Goal: Task Accomplishment & Management: Manage account settings

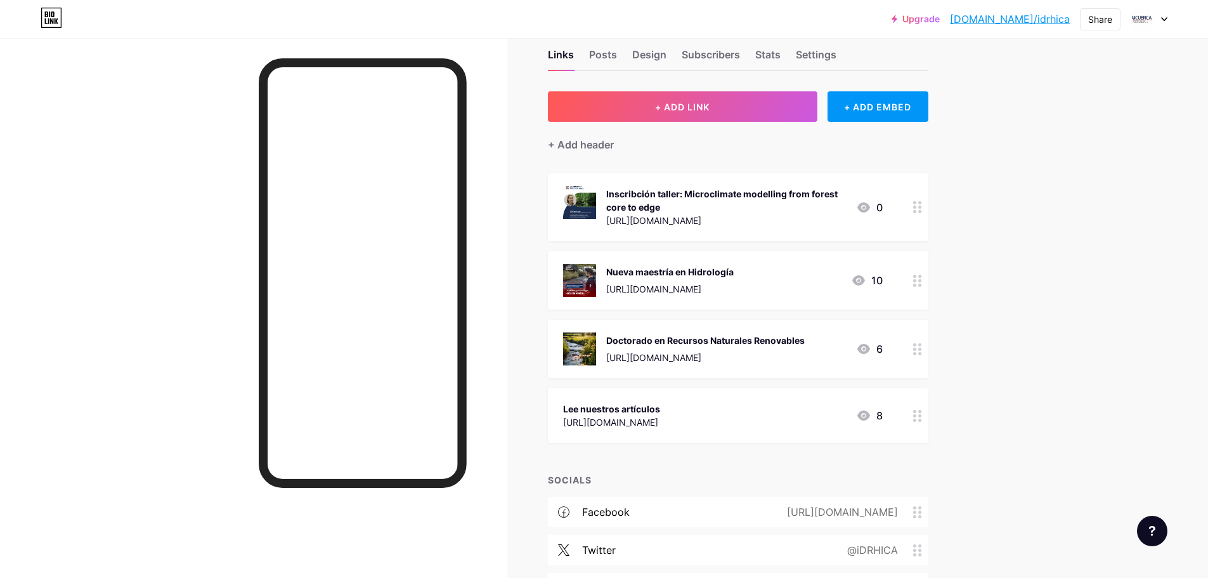
scroll to position [26, 0]
click at [612, 193] on div "Inscribción taller: Microclimate modelling from forest core to edge" at bounding box center [726, 201] width 240 height 27
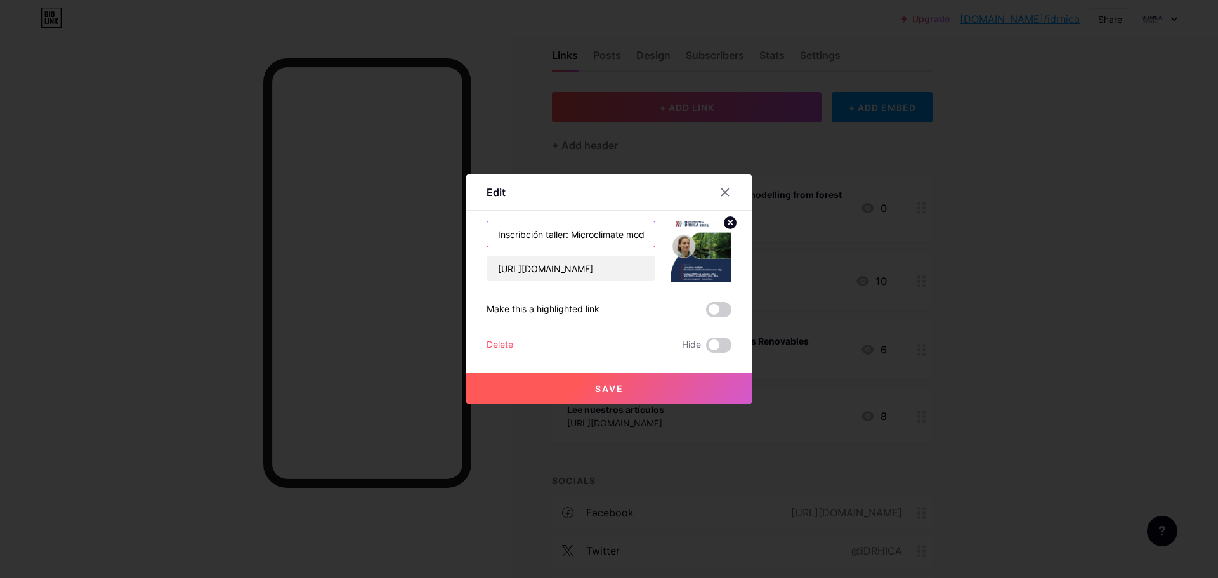
click at [524, 235] on input "Inscribción taller: Microclimate modelling from forest core to edge" at bounding box center [570, 233] width 167 height 25
type input "Inscripción taller: Microclimate modelling from forest core to edge"
drag, startPoint x: 659, startPoint y: 388, endPoint x: 676, endPoint y: 349, distance: 42.3
click at [658, 388] on button "Save" at bounding box center [608, 388] width 285 height 30
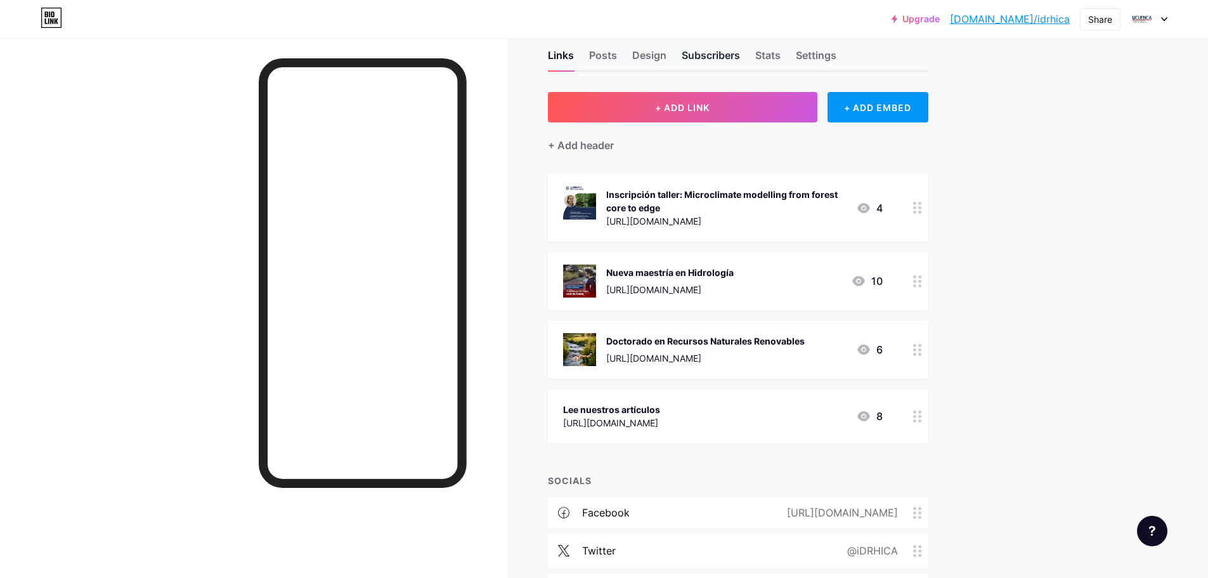
click at [688, 53] on div "Subscribers" at bounding box center [711, 59] width 58 height 23
click at [655, 53] on div "Links Posts Design Subscribers Stats Settings + ADD LINK + ADD EMBED + Add head…" at bounding box center [491, 358] width 982 height 693
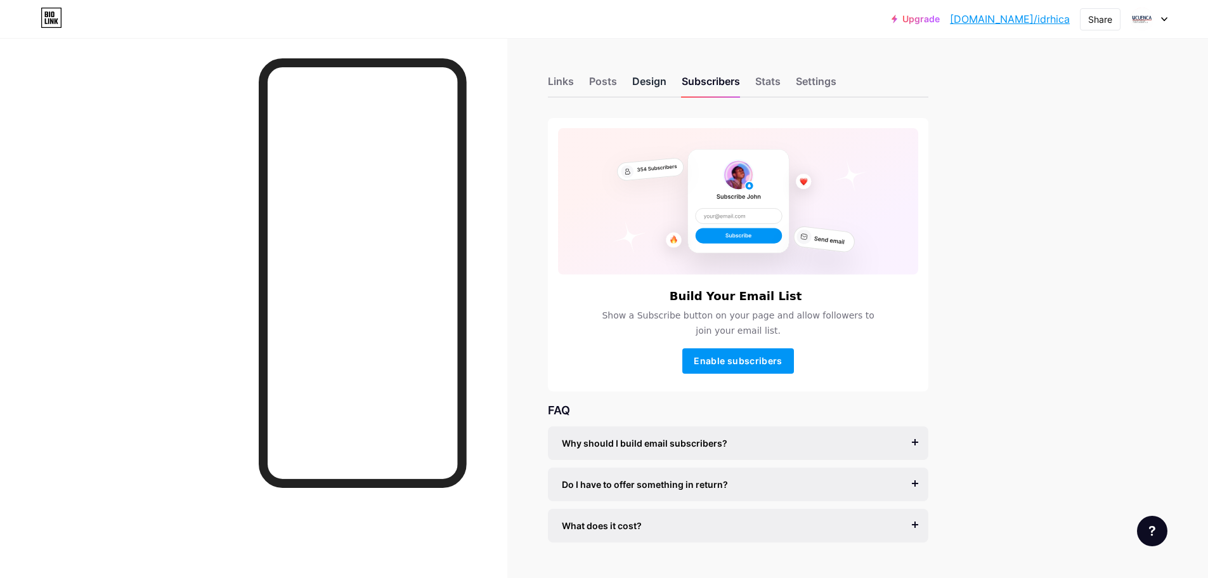
click at [650, 84] on div "Design" at bounding box center [649, 85] width 34 height 23
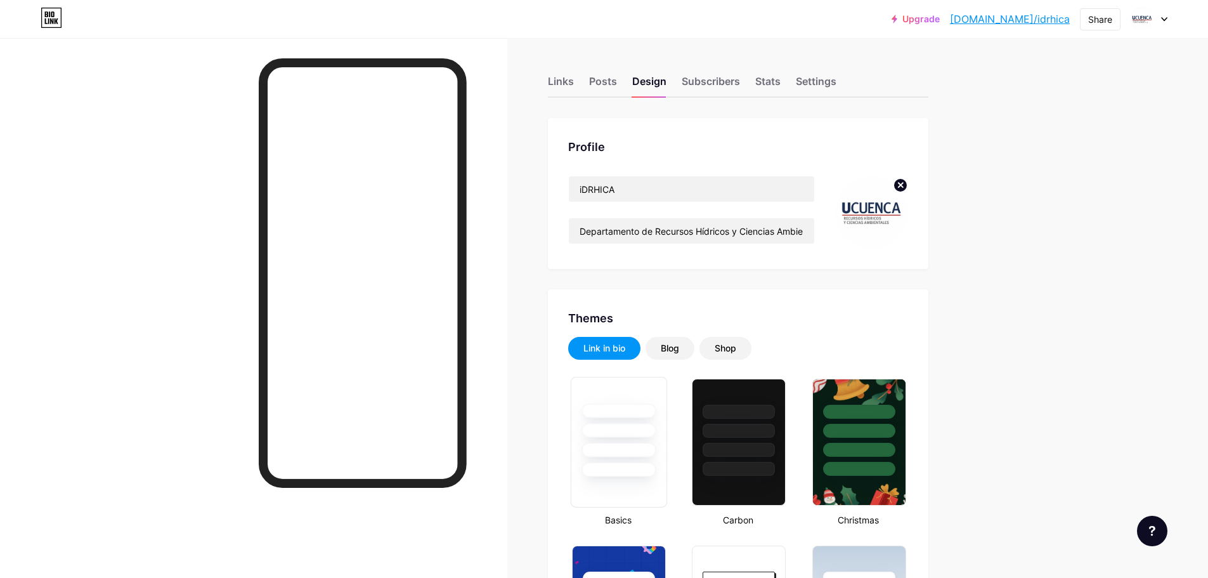
type input "#f2f2f2"
type input "#171616"
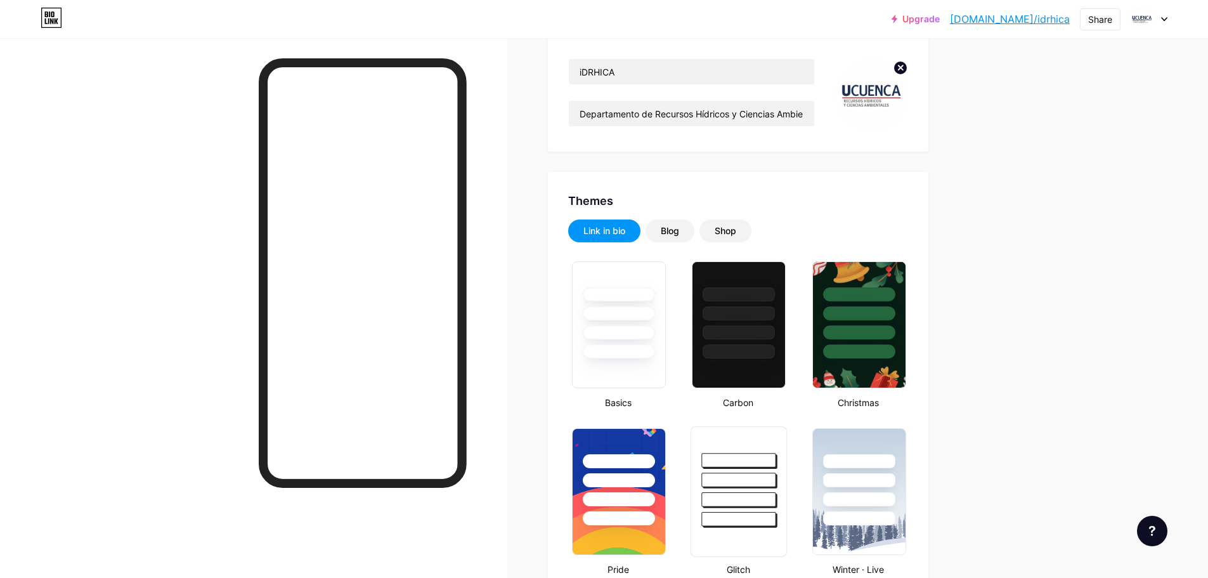
scroll to position [127, 0]
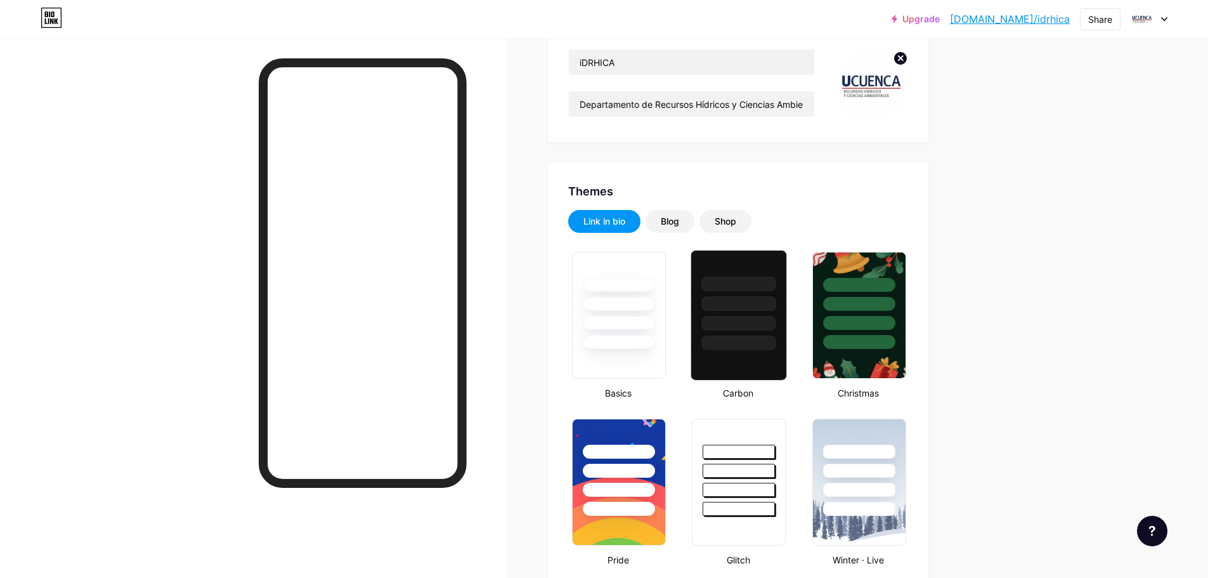
click at [732, 275] on div at bounding box center [738, 301] width 95 height 100
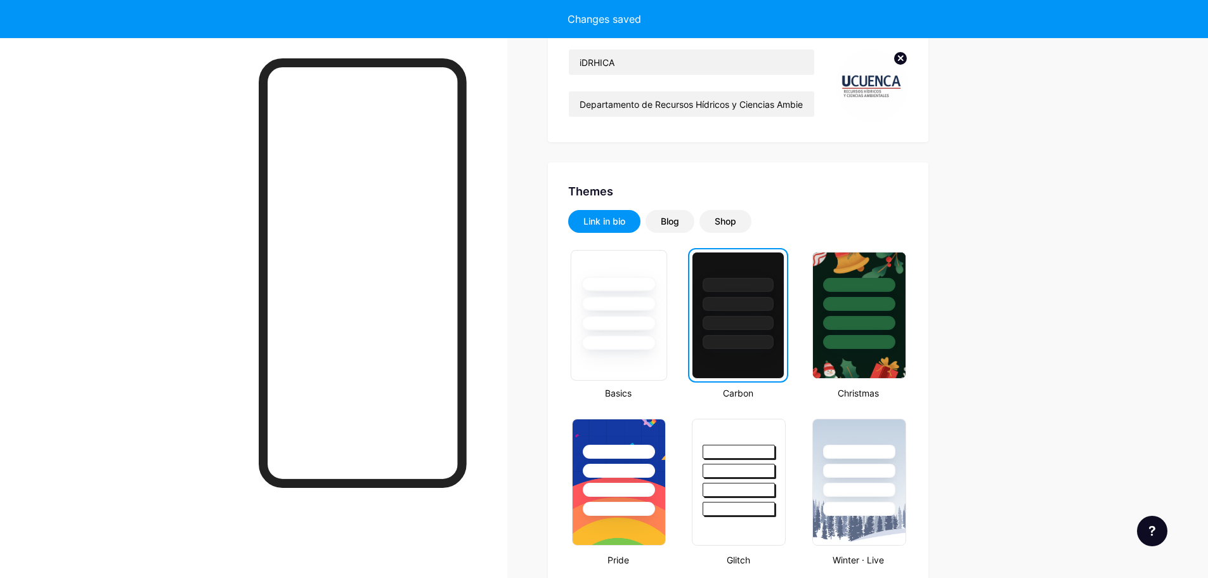
click at [603, 343] on div at bounding box center [619, 343] width 74 height 15
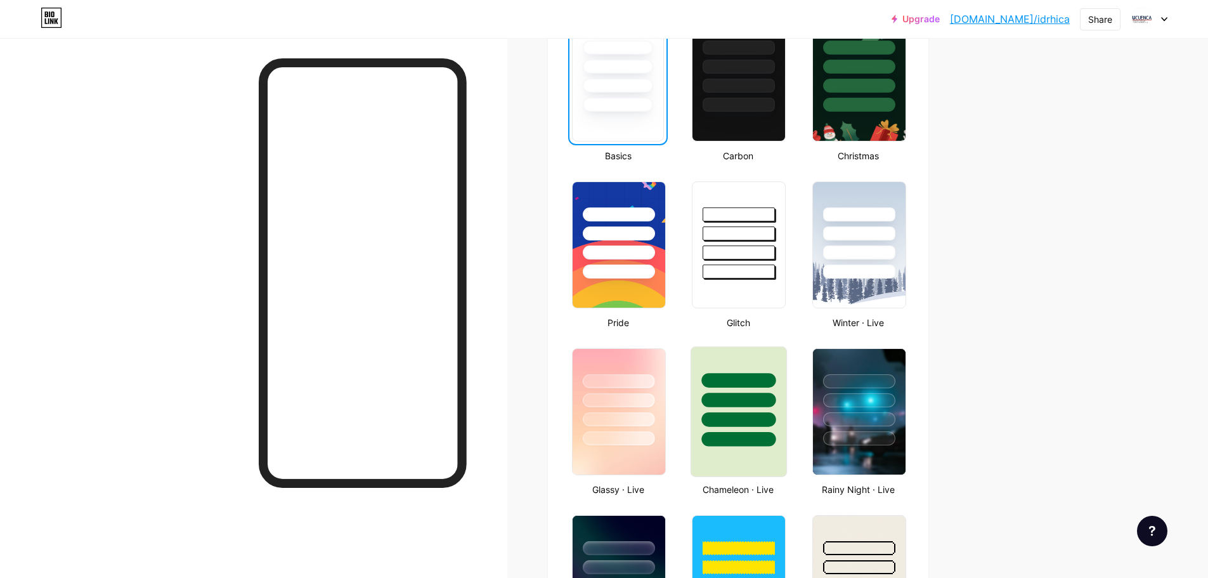
scroll to position [507, 0]
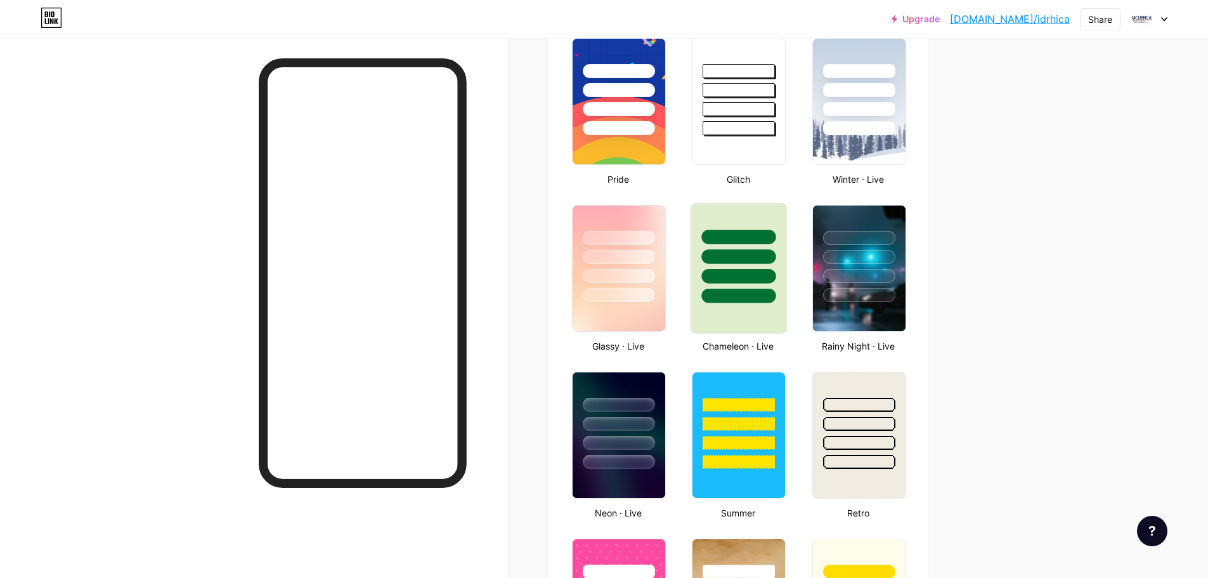
click at [736, 299] on div at bounding box center [739, 296] width 74 height 15
click at [751, 302] on div at bounding box center [738, 268] width 92 height 127
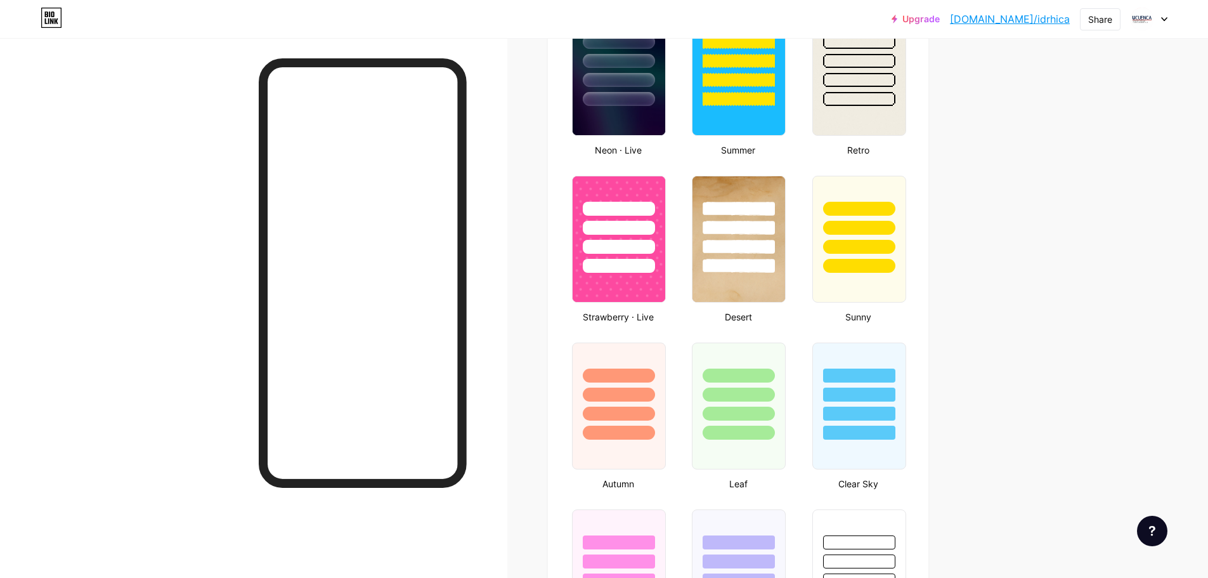
scroll to position [888, 0]
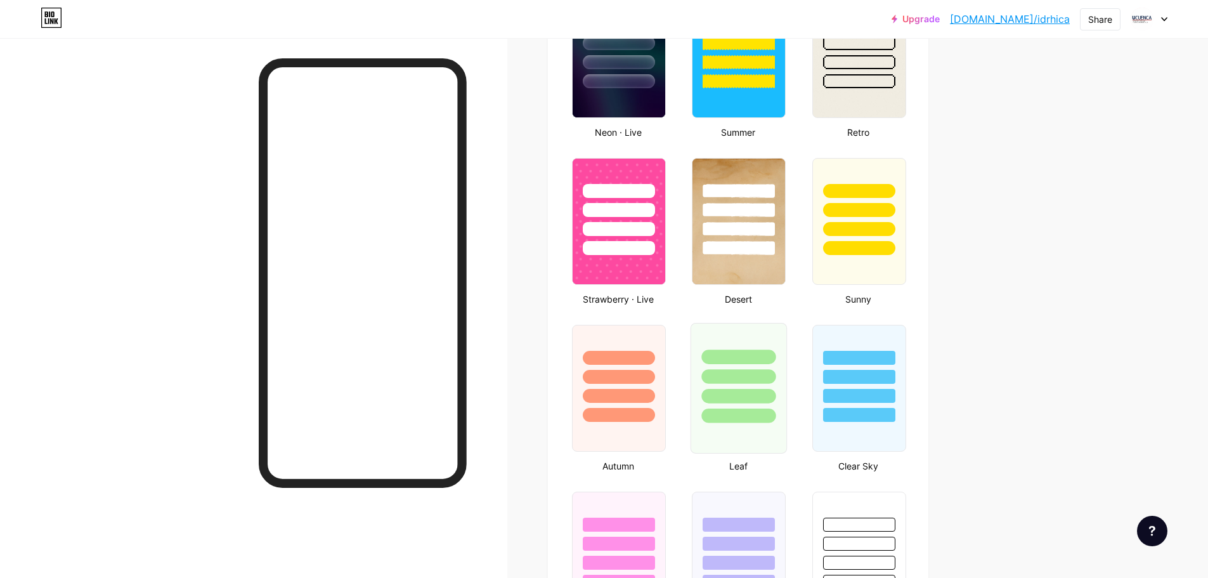
click at [766, 389] on div at bounding box center [739, 396] width 74 height 15
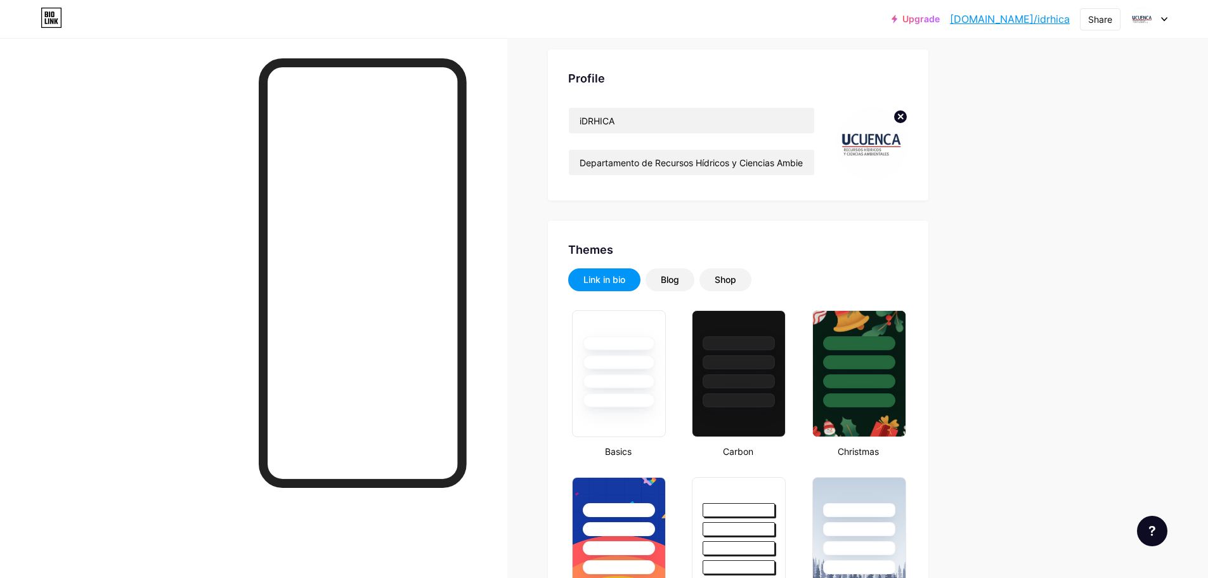
scroll to position [0, 0]
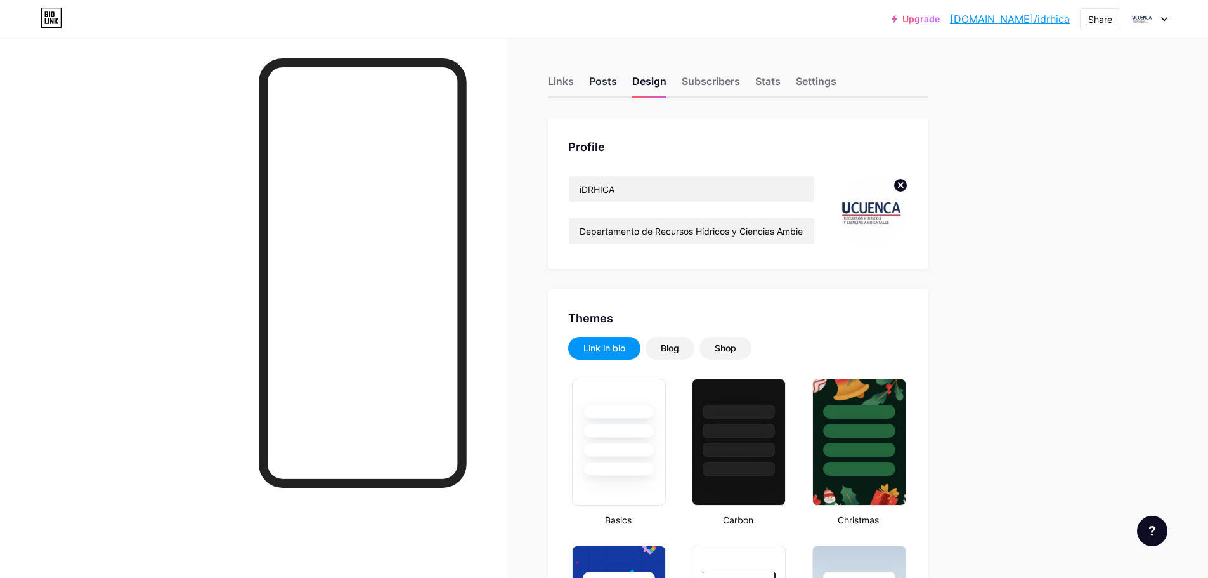
click at [617, 81] on div "Posts" at bounding box center [603, 85] width 28 height 23
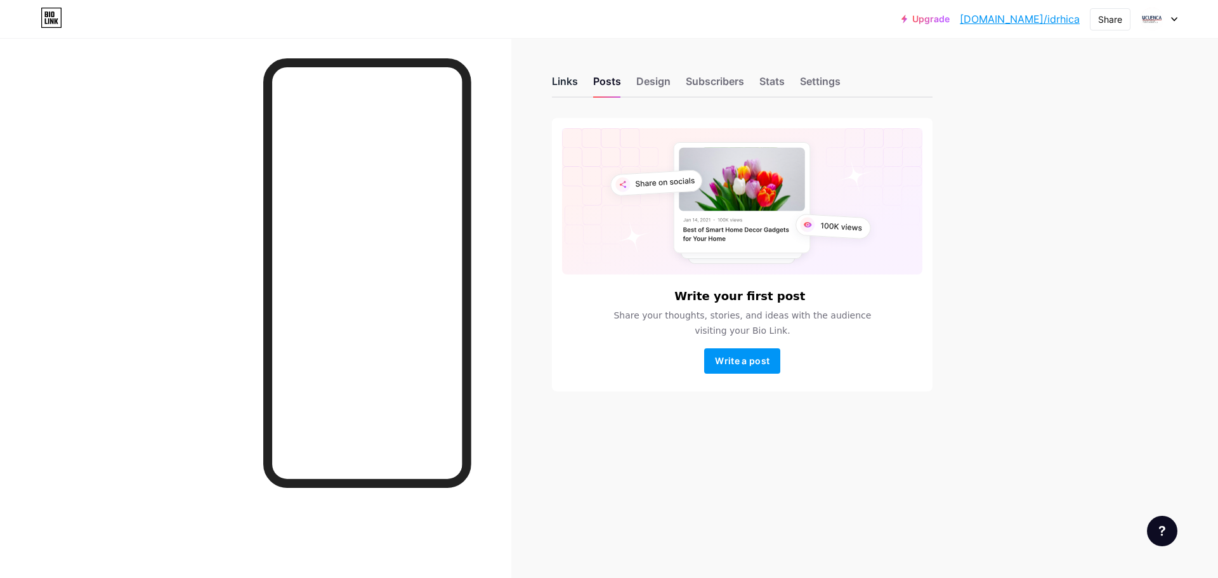
click at [566, 82] on div "Links" at bounding box center [565, 85] width 26 height 23
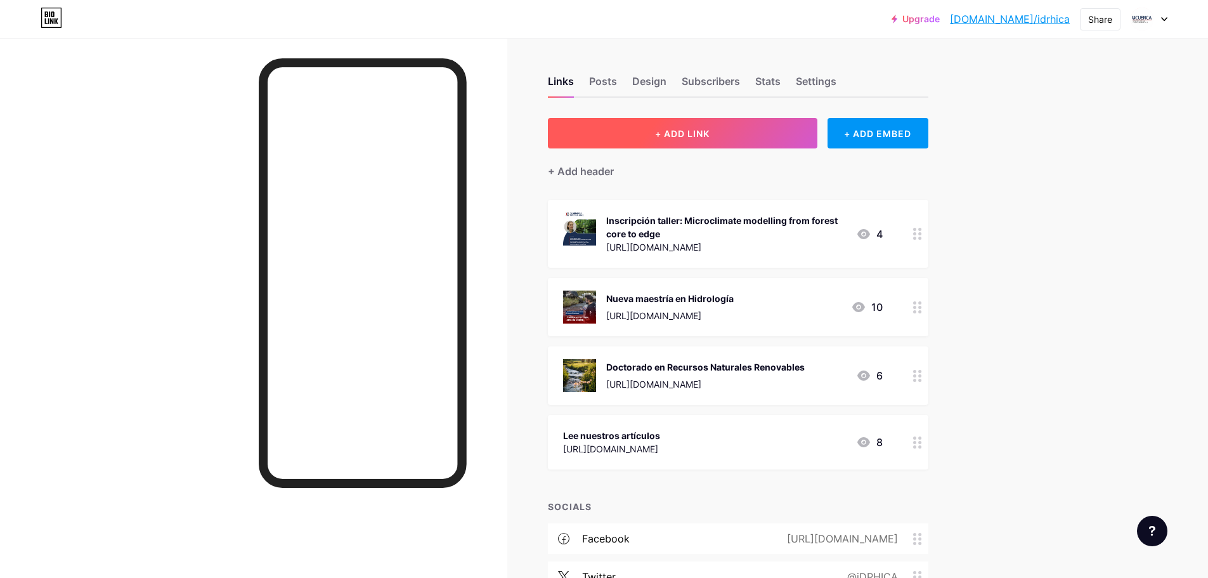
click at [728, 126] on button "+ ADD LINK" at bounding box center [683, 133] width 270 height 30
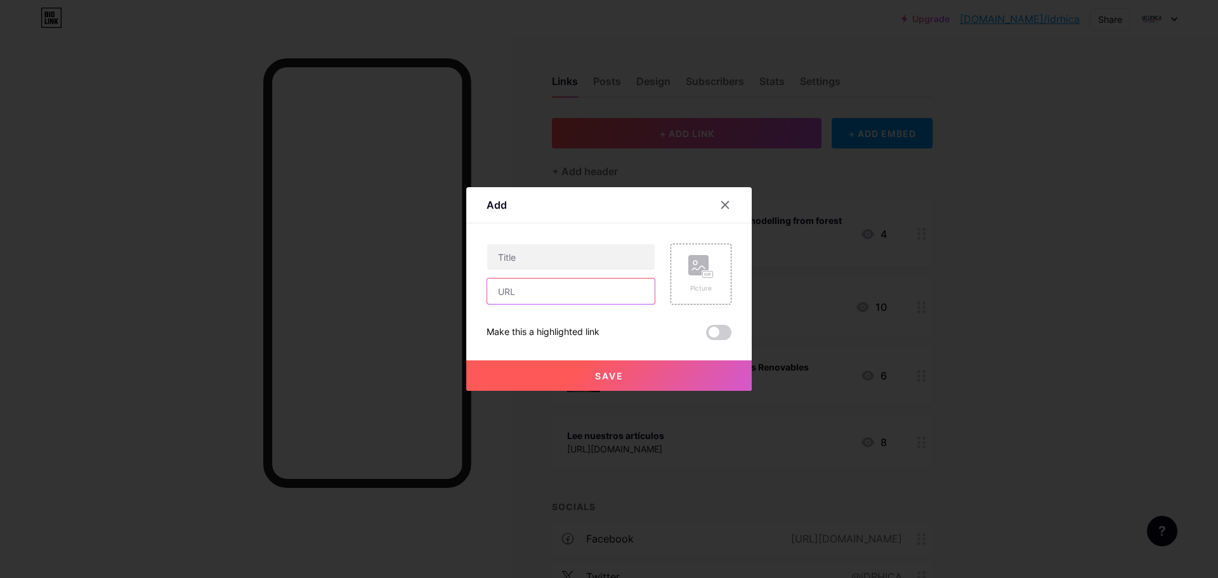
click at [560, 296] on input "text" at bounding box center [570, 290] width 167 height 25
paste input "[URL][DOMAIN_NAME]"
type input "[URL][DOMAIN_NAME]"
click at [534, 259] on input "text" at bounding box center [570, 256] width 167 height 25
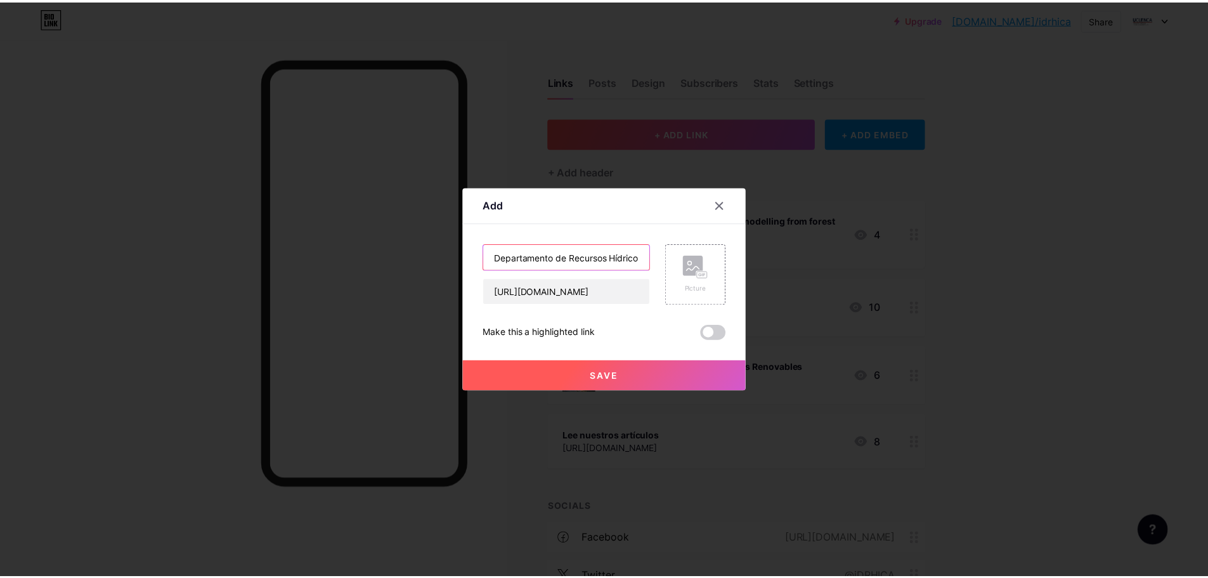
scroll to position [0, 0]
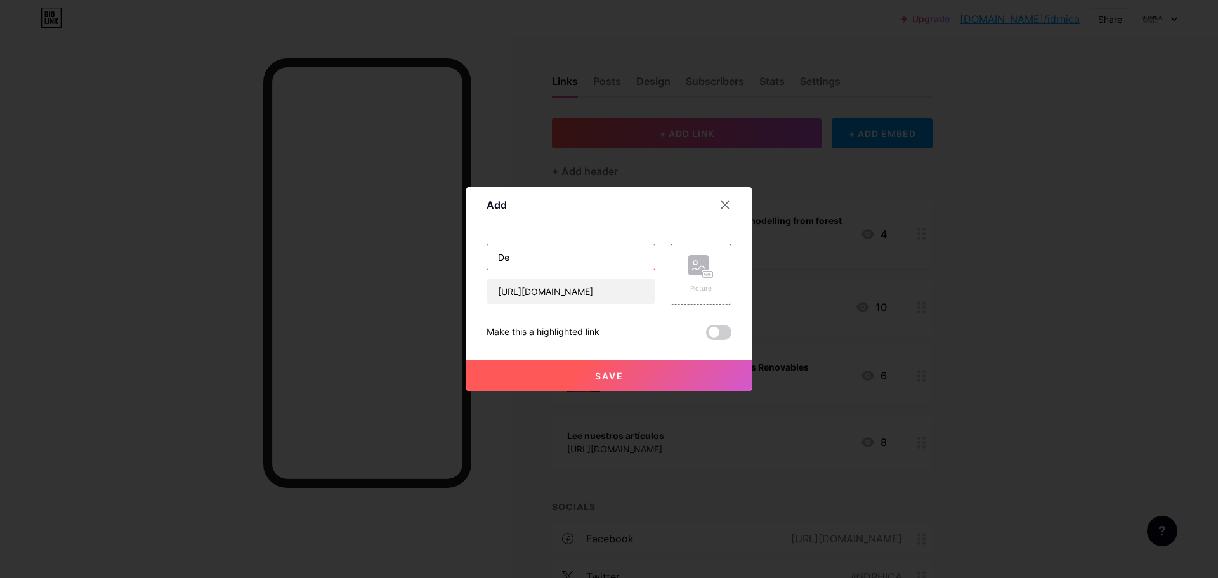
type input "D"
type input "Visita nuestra página web"
click at [707, 270] on rect at bounding box center [698, 265] width 20 height 20
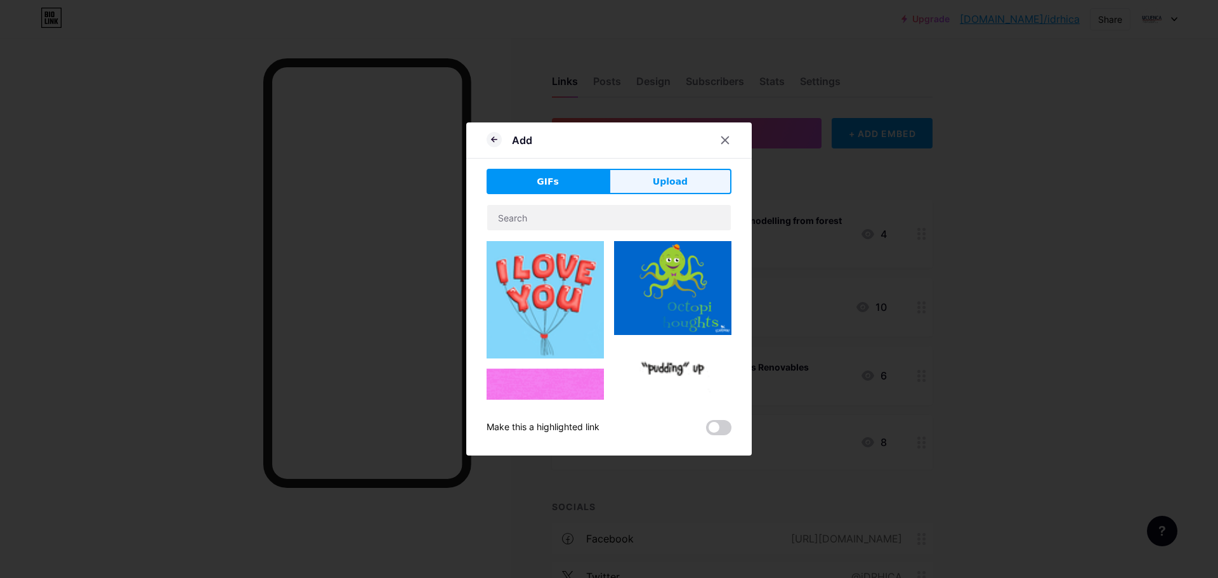
click at [660, 175] on span "Upload" at bounding box center [670, 181] width 35 height 13
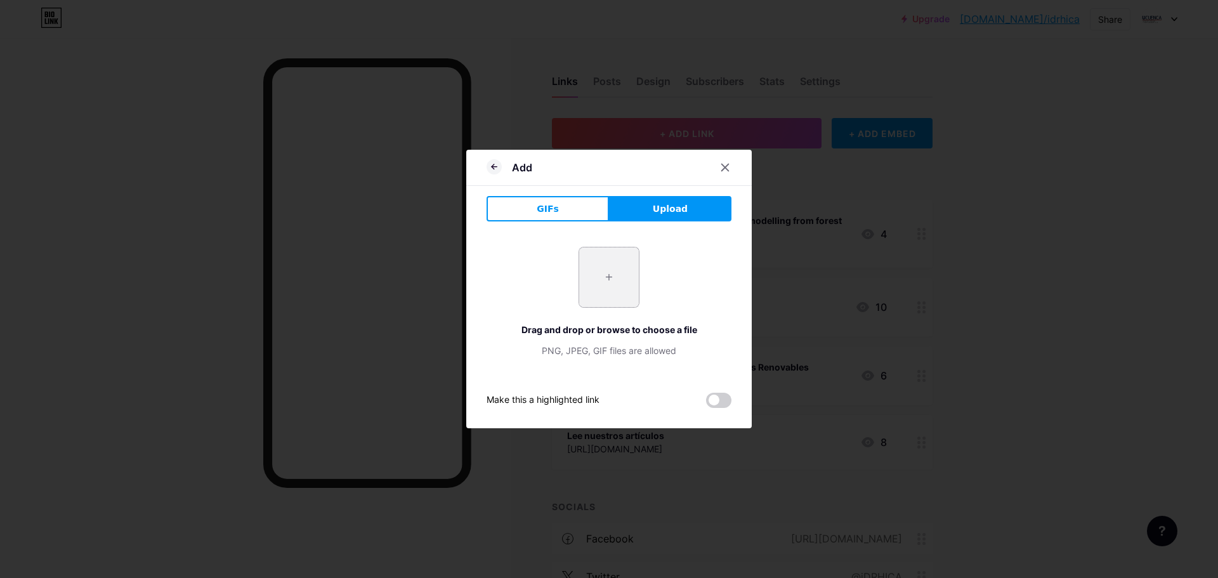
click at [599, 282] on input "file" at bounding box center [609, 277] width 60 height 60
click at [611, 254] on input "file" at bounding box center [609, 277] width 60 height 60
type input "C:\fakepath\DSC09760 (3).JPG"
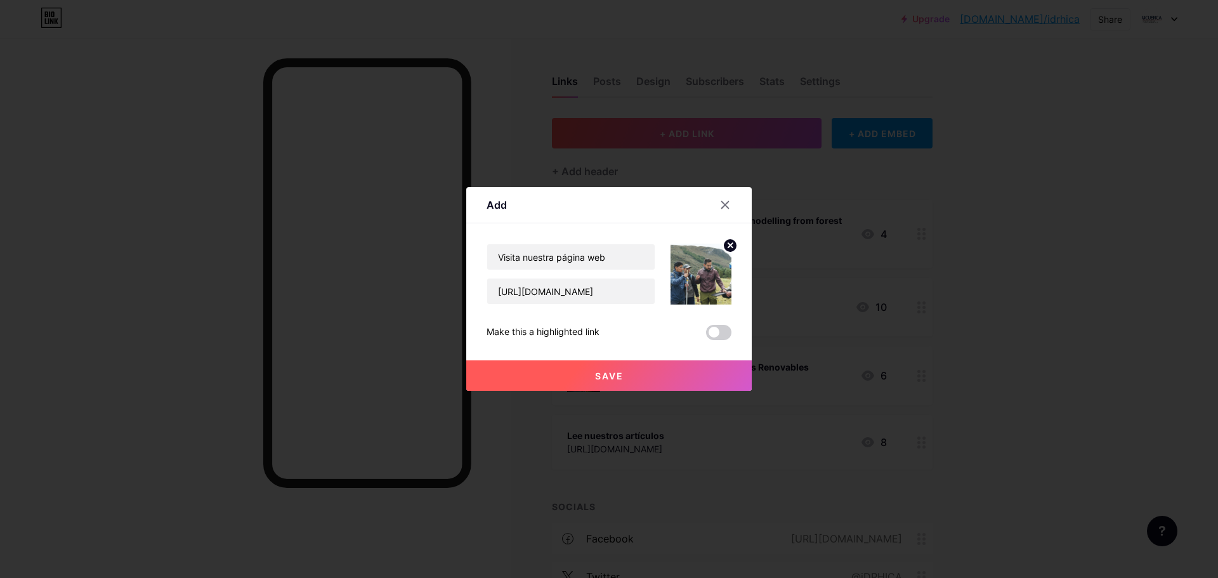
click at [483, 169] on div at bounding box center [609, 289] width 1218 height 578
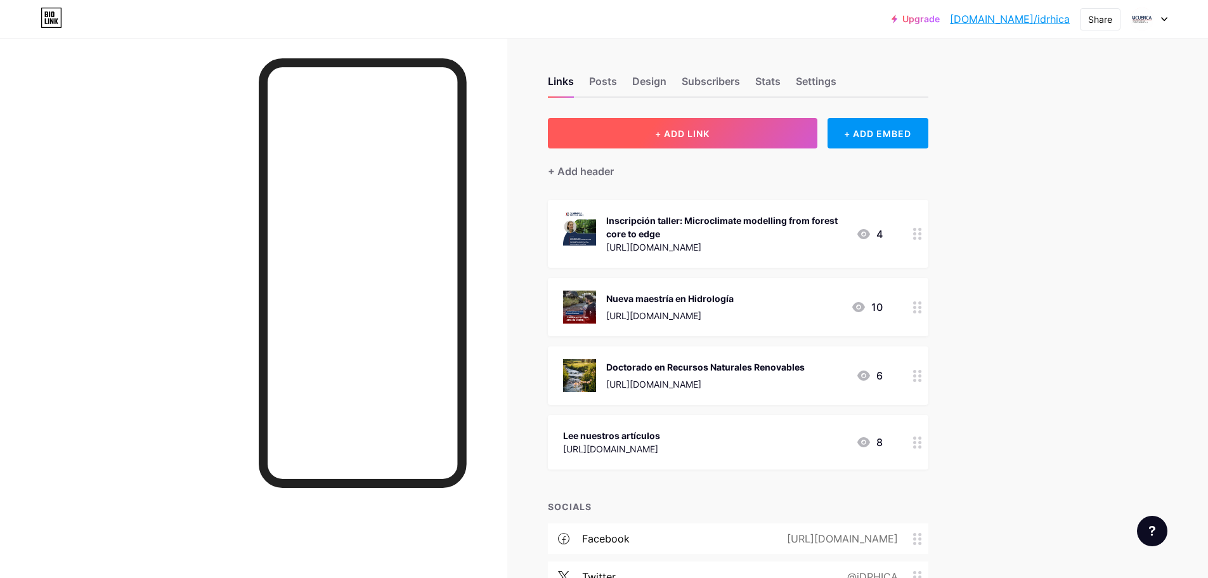
click at [683, 124] on button "+ ADD LINK" at bounding box center [683, 133] width 270 height 30
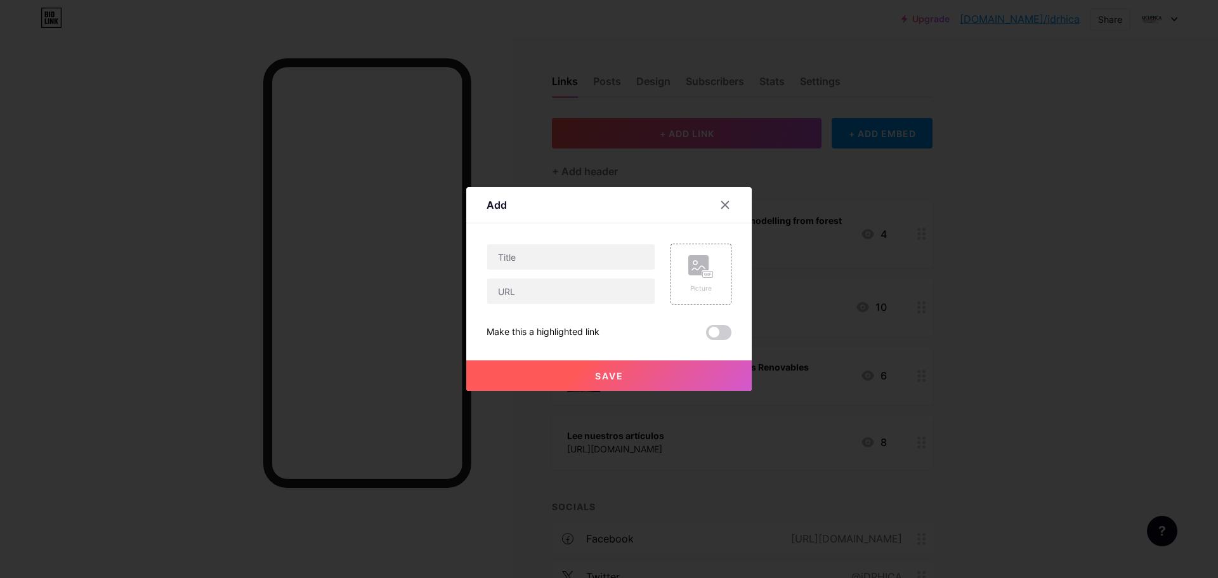
click at [665, 268] on div "Picture" at bounding box center [693, 274] width 76 height 61
click at [723, 265] on div "Picture" at bounding box center [701, 274] width 61 height 61
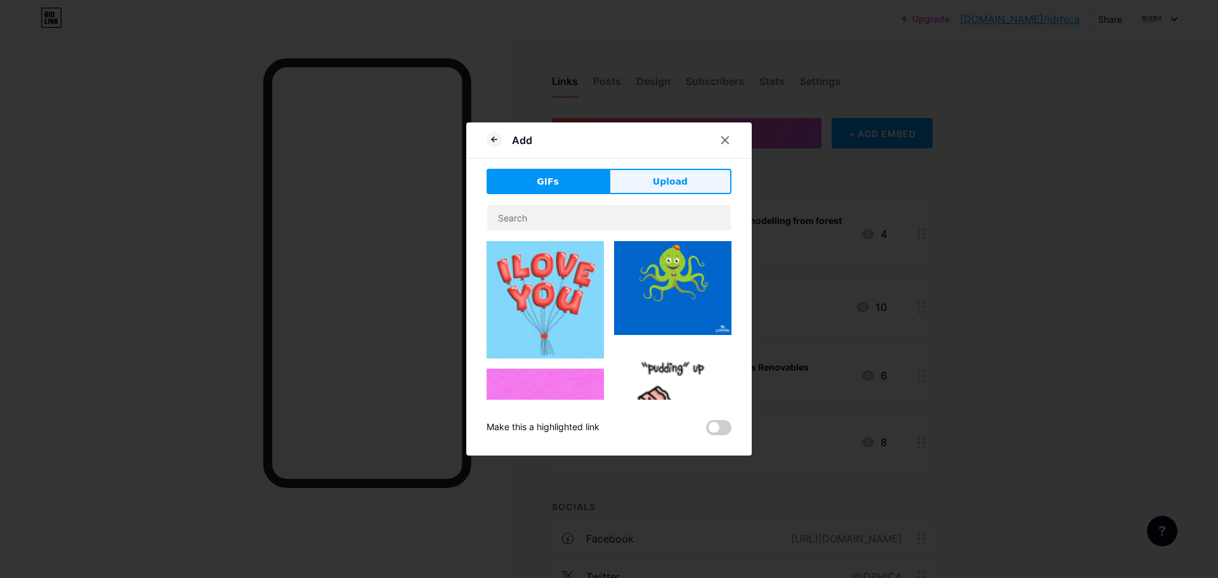
click at [672, 173] on button "Upload" at bounding box center [670, 181] width 122 height 25
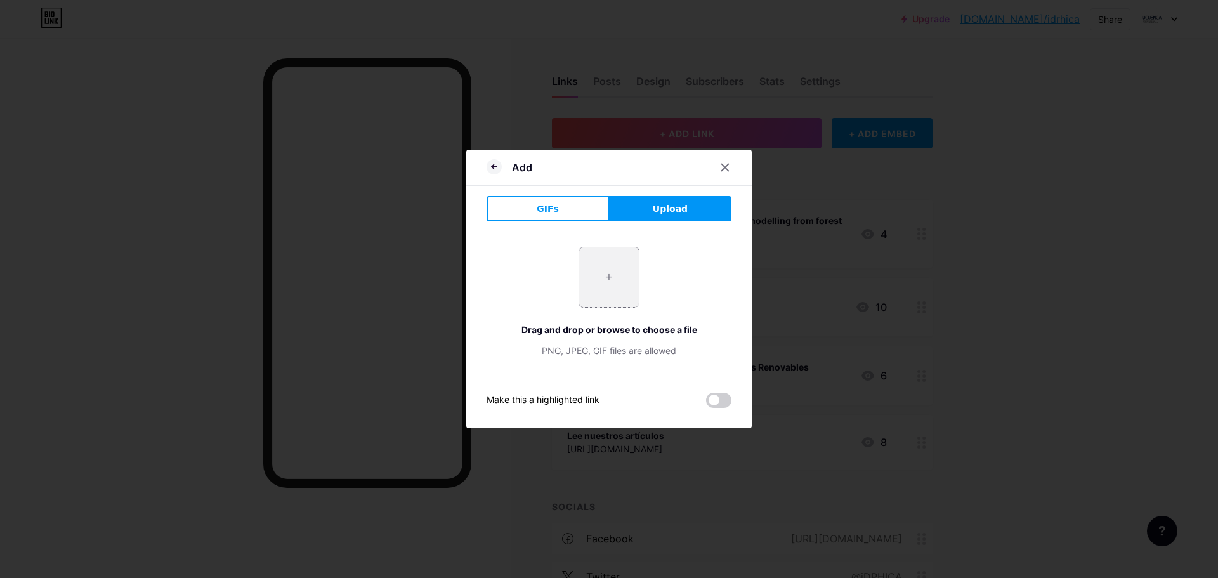
click at [585, 261] on input "file" at bounding box center [609, 277] width 60 height 60
type input "C:\fakepath\DSC09760 (3).JPG"
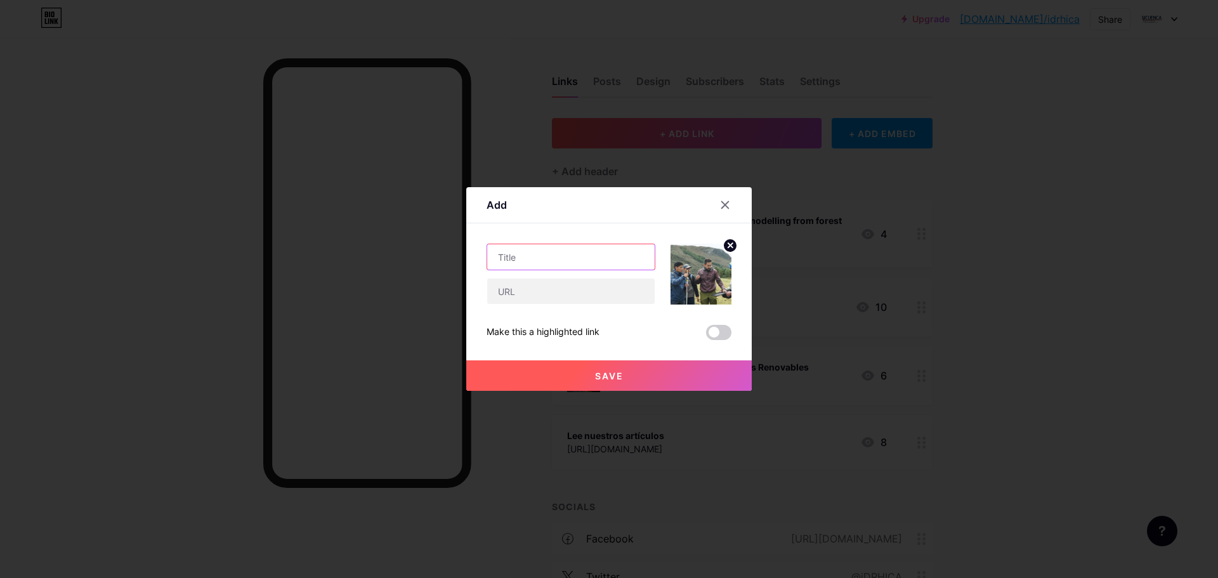
click at [540, 252] on input "text" at bounding box center [570, 256] width 167 height 25
type input "Visita nuestra página"
click at [585, 296] on input "text" at bounding box center [570, 290] width 167 height 25
paste input "[URL][DOMAIN_NAME]"
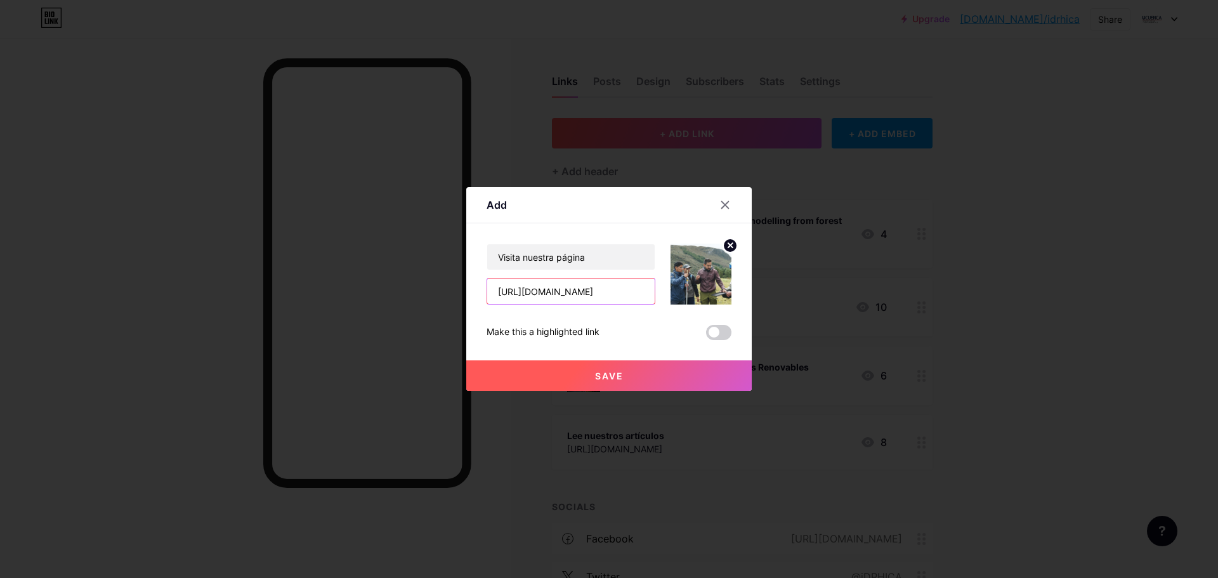
type input "[URL][DOMAIN_NAME]"
click at [610, 381] on span "Save" at bounding box center [609, 375] width 29 height 11
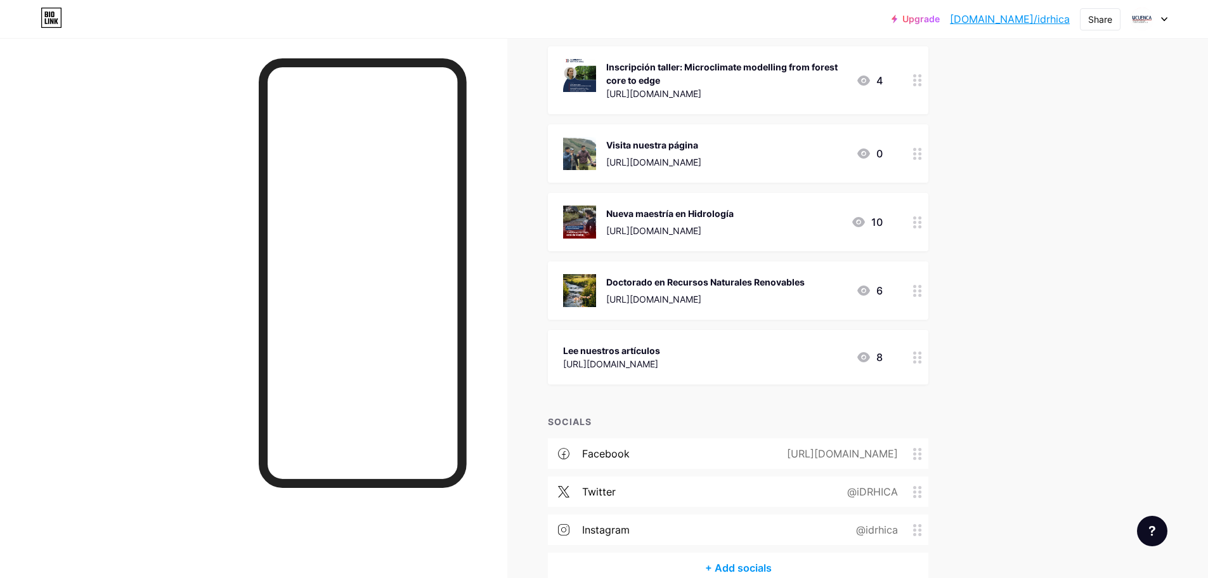
scroll to position [0, 0]
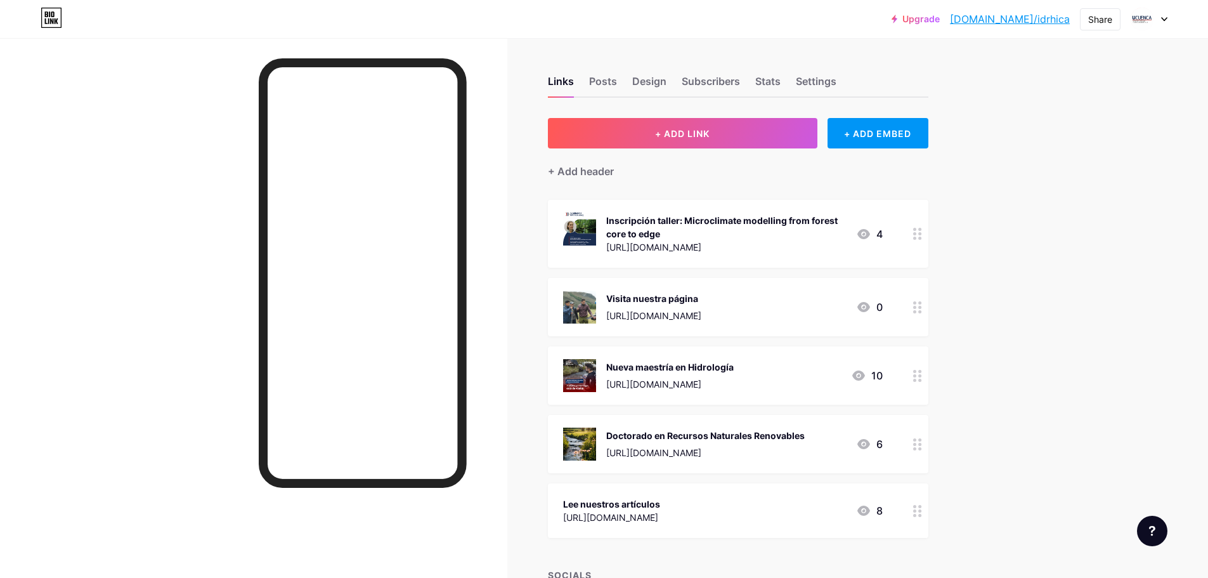
click at [669, 367] on div "Nueva maestría en Hidrología" at bounding box center [670, 366] width 128 height 13
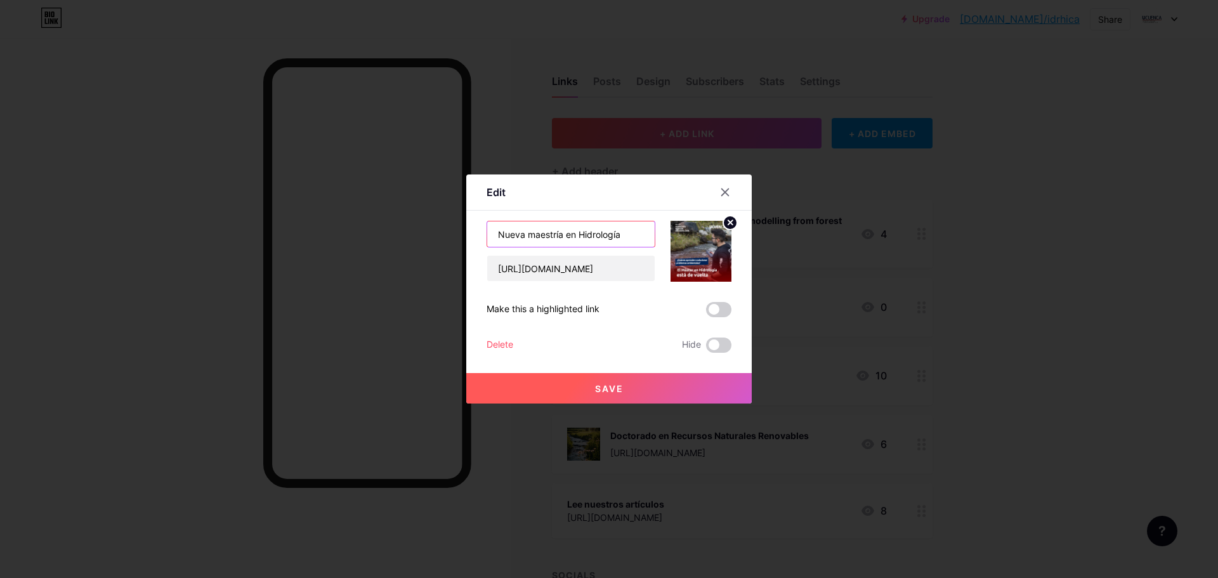
drag, startPoint x: 533, startPoint y: 233, endPoint x: 438, endPoint y: 242, distance: 95.6
click at [438, 242] on div "Edit Content YouTube Play YouTube video without leaving your page. ADD Vimeo Pl…" at bounding box center [609, 289] width 1218 height 578
type input "Maestría en Hidrología"
click at [584, 382] on button "Save" at bounding box center [608, 388] width 285 height 30
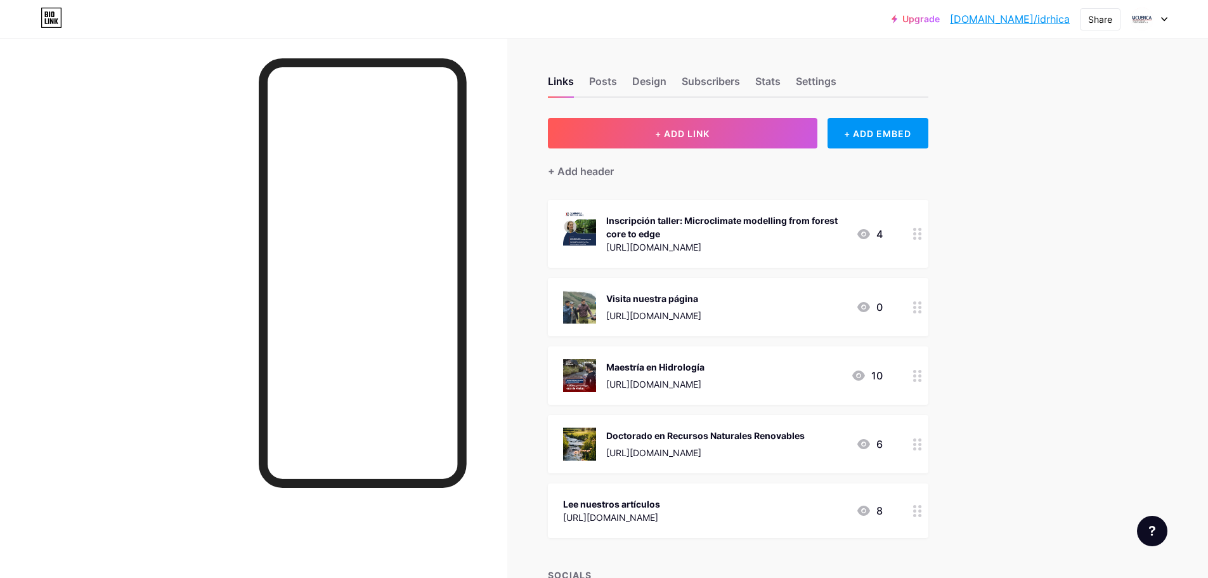
click at [1106, 256] on div "Upgrade [DOMAIN_NAME]/idrhic... [DOMAIN_NAME]/idrhica Share Switch accounts iDR…" at bounding box center [604, 400] width 1208 height 800
